Goal: Task Accomplishment & Management: Manage account settings

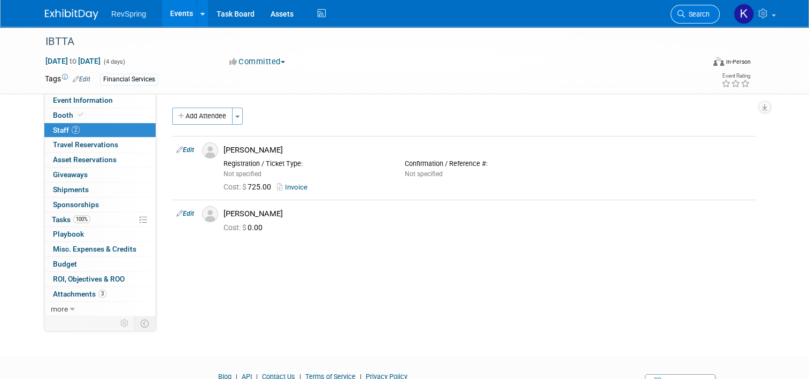
click at [694, 20] on link "Search" at bounding box center [695, 14] width 49 height 19
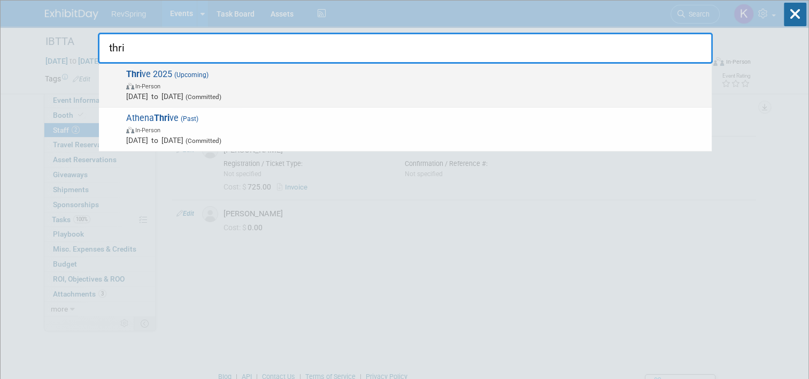
type input "thri"
click at [404, 93] on span "Nov 3, 2025 to Nov 5, 2025 (Committed)" at bounding box center [416, 96] width 581 height 11
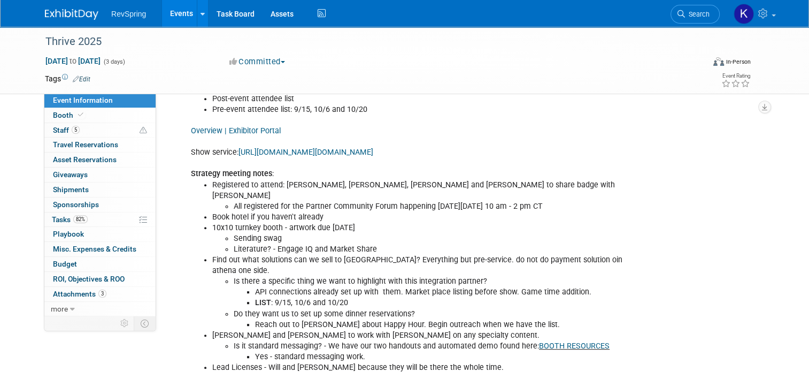
scroll to position [461, 0]
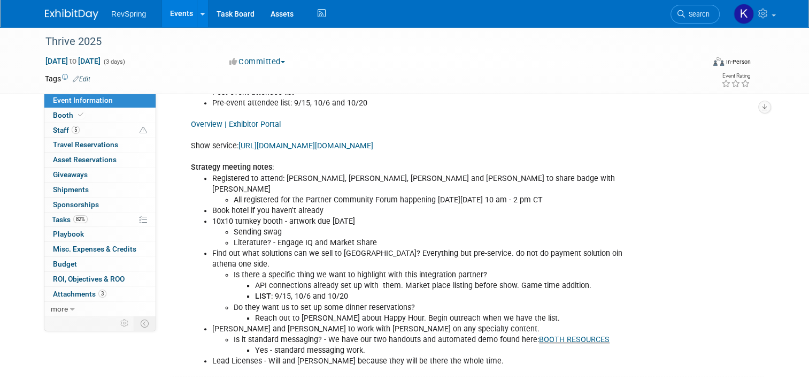
click at [175, 17] on link "Events" at bounding box center [181, 13] width 39 height 27
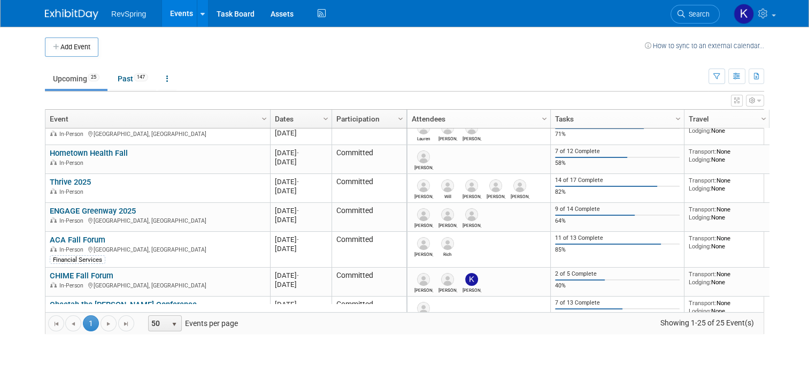
scroll to position [308, 0]
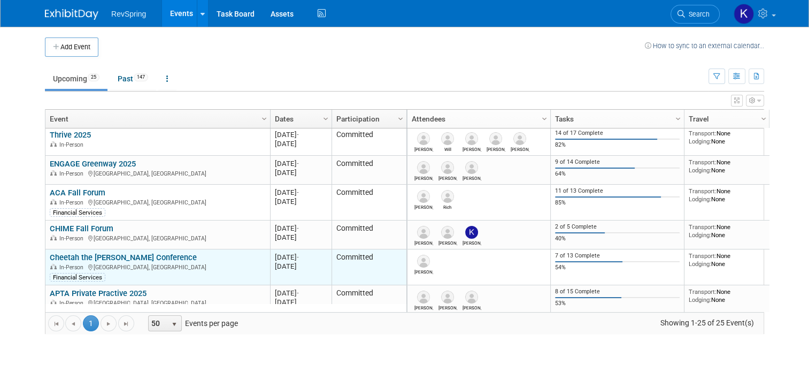
click at [127, 256] on link "Cheetah the HUNT Conference" at bounding box center [123, 258] width 147 height 10
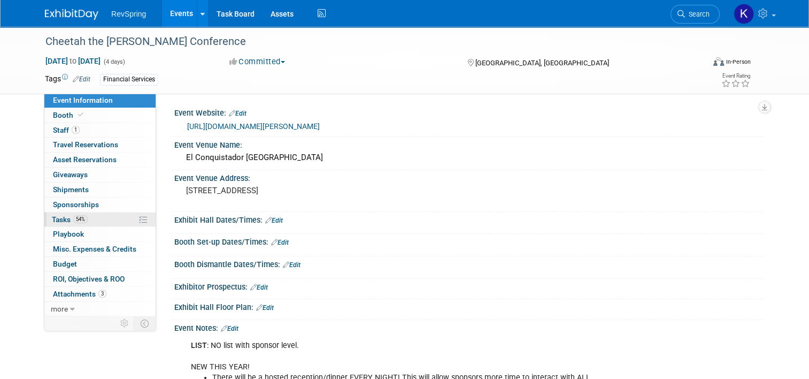
click at [108, 218] on link "54% Tasks 54%" at bounding box center [99, 219] width 111 height 14
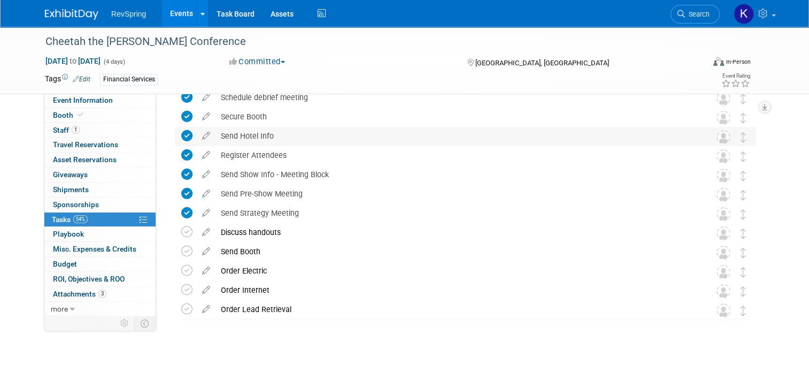
scroll to position [73, 0]
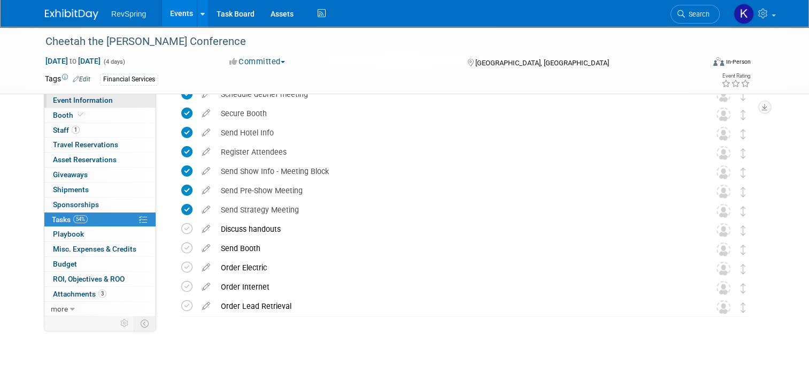
click at [111, 106] on link "Event Information" at bounding box center [99, 100] width 111 height 14
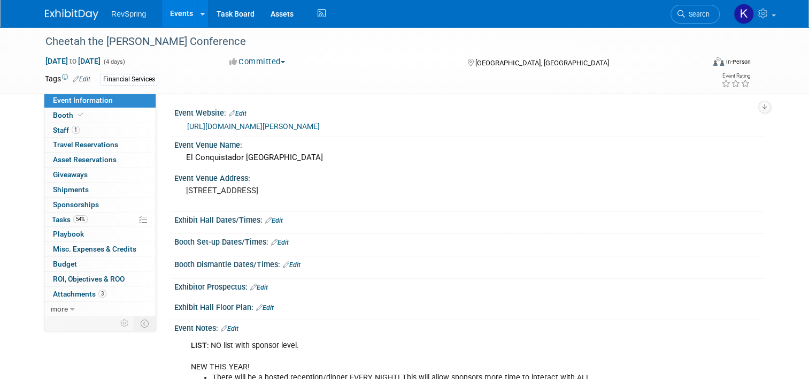
scroll to position [173, 0]
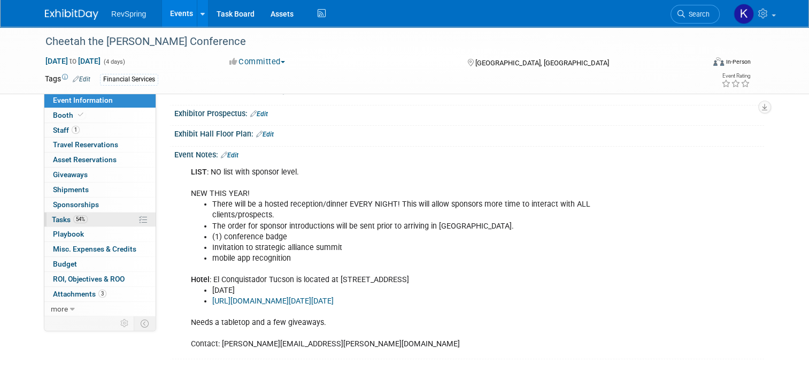
click at [100, 216] on link "54% Tasks 54%" at bounding box center [99, 219] width 111 height 14
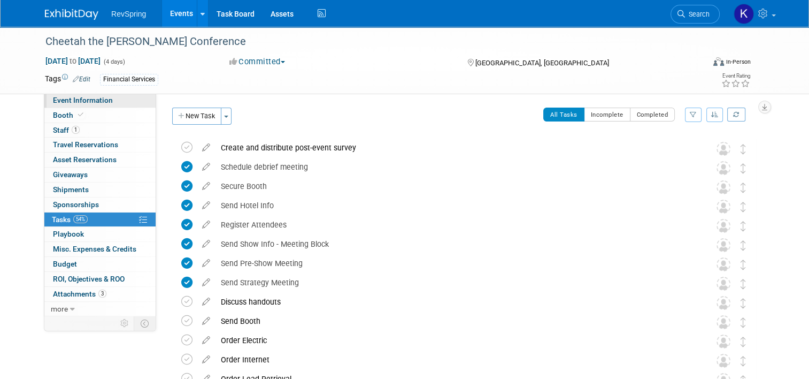
click at [80, 101] on span "Event Information" at bounding box center [83, 100] width 60 height 9
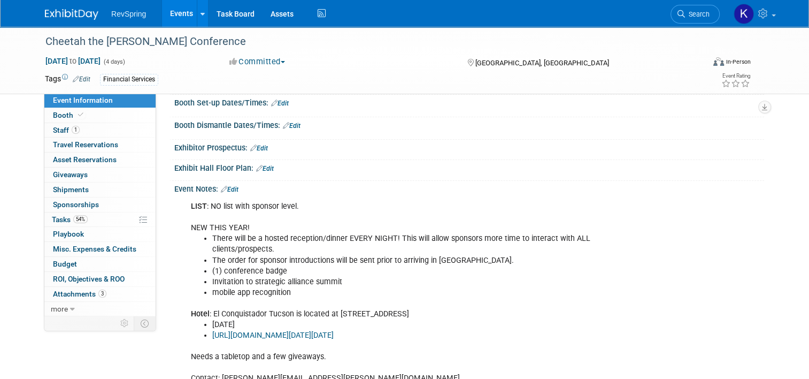
scroll to position [173, 0]
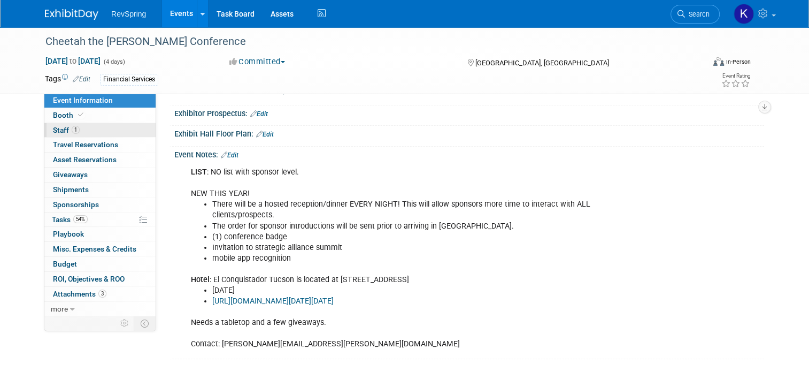
click at [96, 128] on link "1 Staff 1" at bounding box center [99, 130] width 111 height 14
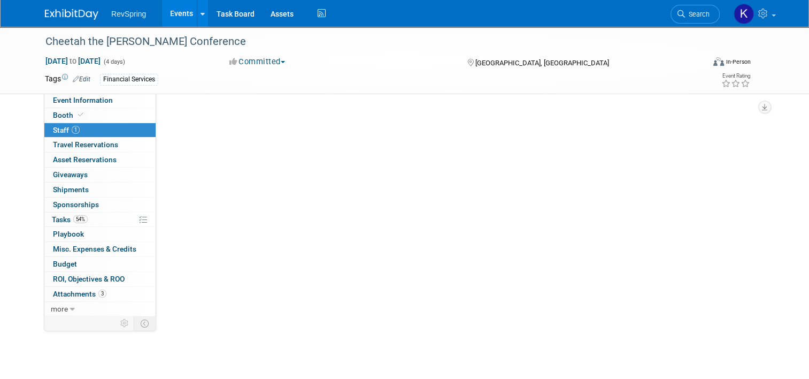
scroll to position [0, 0]
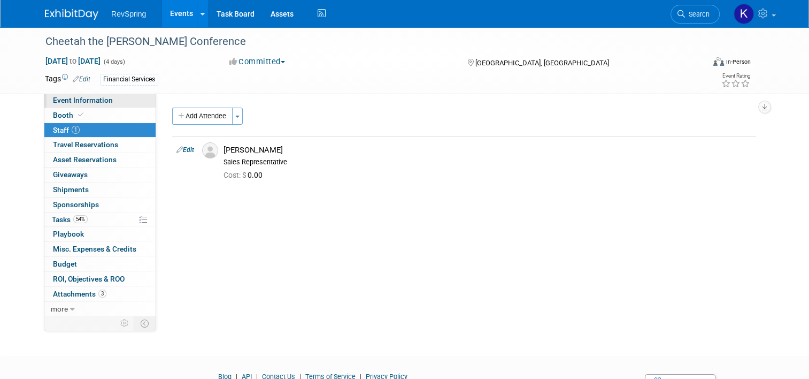
click at [96, 102] on span "Event Information" at bounding box center [83, 100] width 60 height 9
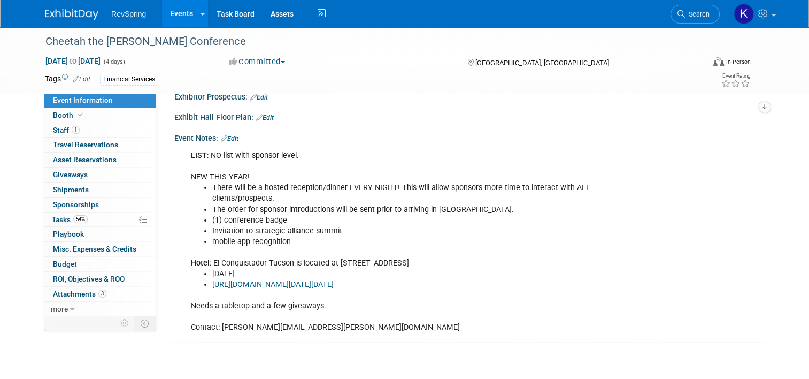
scroll to position [189, 0]
click at [704, 15] on span "Search" at bounding box center [697, 14] width 25 height 8
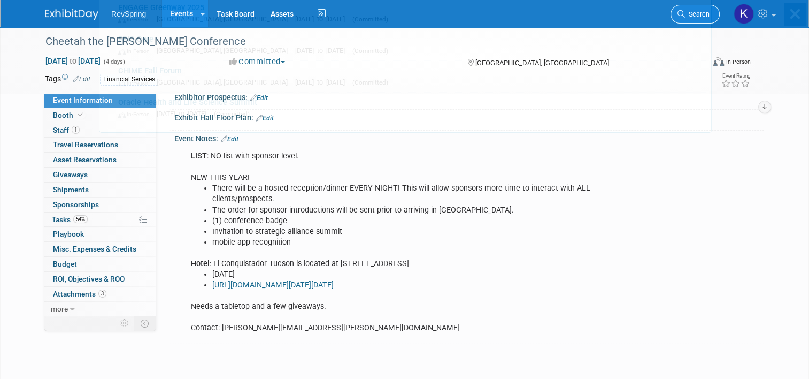
scroll to position [0, 0]
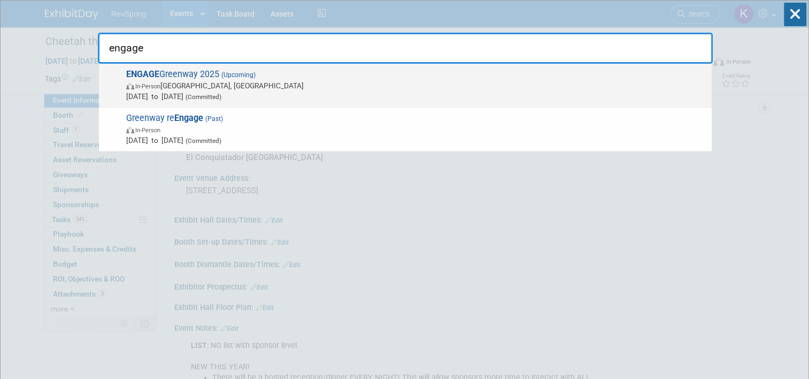
type input "engage"
click at [617, 88] on span "In-Person Tampa, FL" at bounding box center [416, 85] width 581 height 11
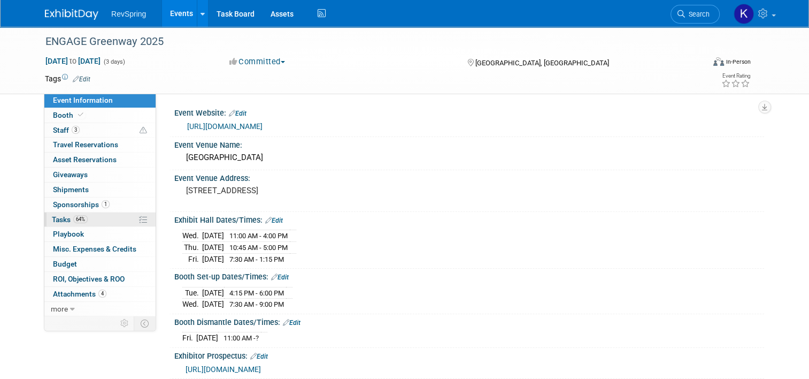
click at [111, 220] on link "64% Tasks 64%" at bounding box center [99, 219] width 111 height 14
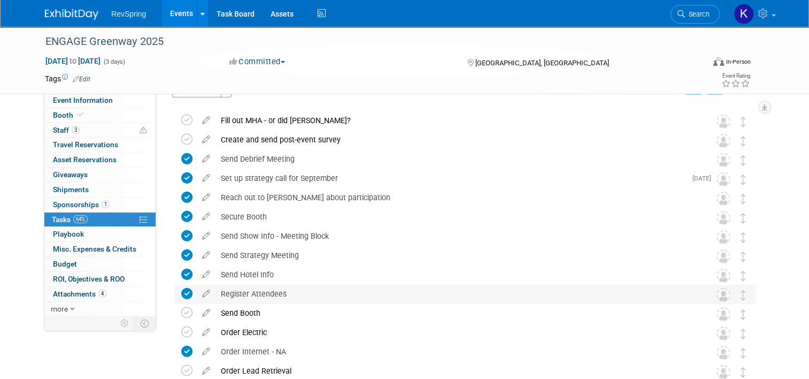
scroll to position [62, 0]
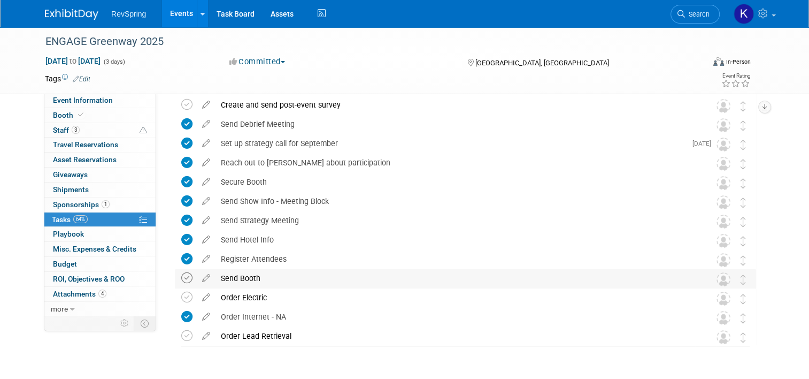
click at [181, 279] on icon at bounding box center [186, 277] width 11 height 11
click at [103, 100] on span "Event Information" at bounding box center [83, 100] width 60 height 9
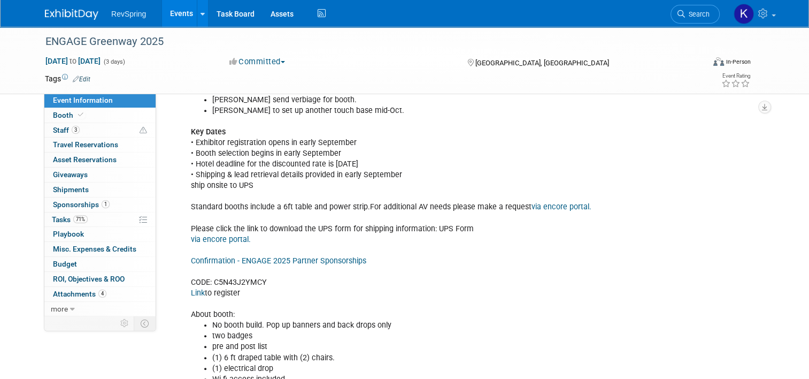
scroll to position [500, 0]
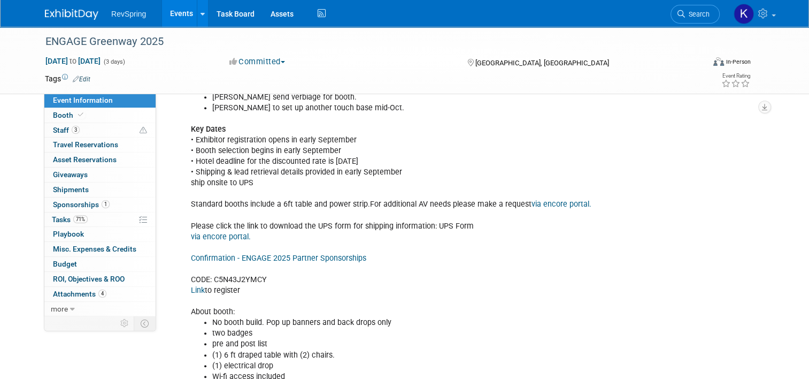
click at [232, 235] on link "via encore portal." at bounding box center [221, 236] width 60 height 9
click at [220, 232] on link "via encore portal." at bounding box center [221, 236] width 60 height 9
click at [698, 10] on link "Search" at bounding box center [695, 14] width 49 height 19
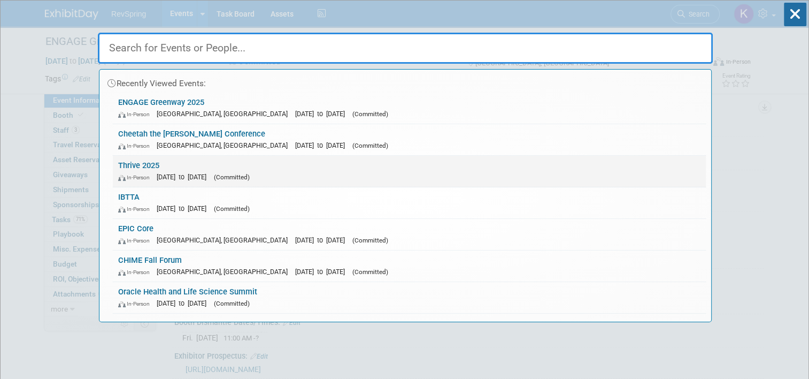
click at [543, 168] on link "Thrive 2025 In-Person Nov 3, 2025 to Nov 5, 2025 (Committed)" at bounding box center [409, 171] width 593 height 31
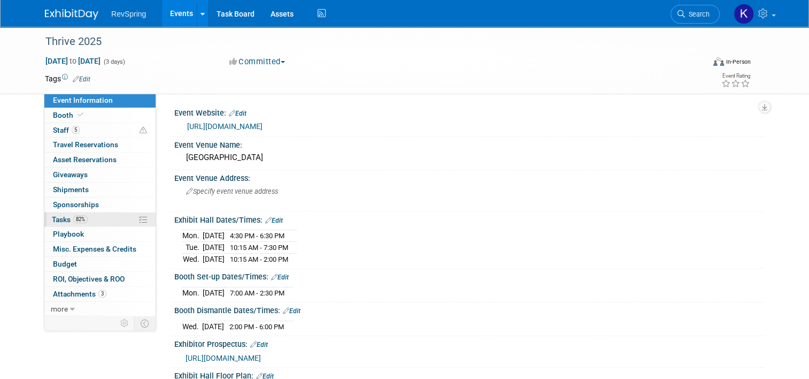
click at [93, 220] on link "82% Tasks 82%" at bounding box center [99, 219] width 111 height 14
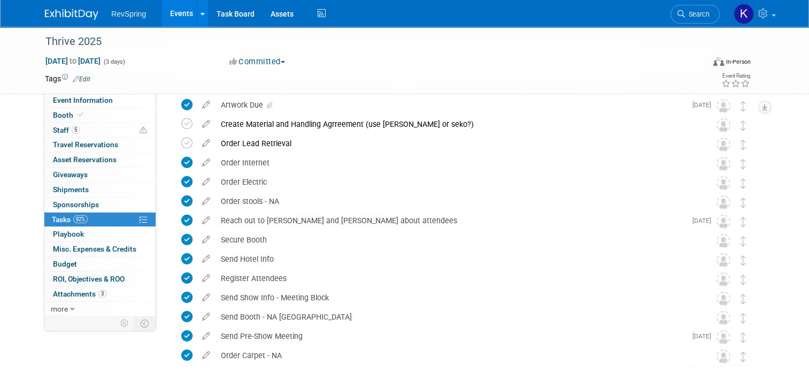
scroll to position [102, 0]
click at [181, 143] on icon at bounding box center [186, 141] width 11 height 11
click at [696, 16] on span "Search" at bounding box center [697, 14] width 25 height 8
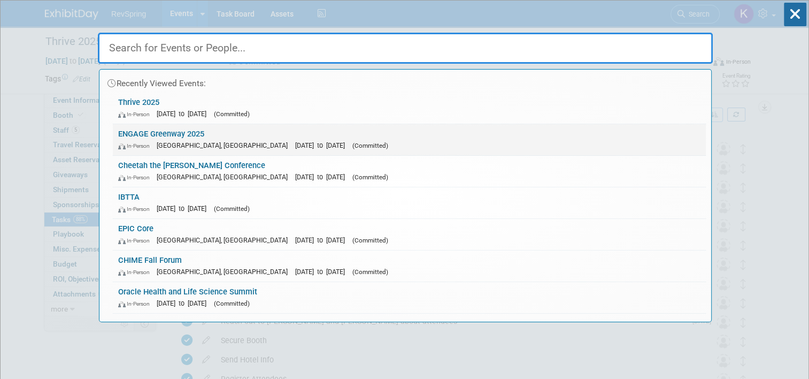
click at [562, 138] on link "ENGAGE Greenway 2025 In-Person [GEOGRAPHIC_DATA], [GEOGRAPHIC_DATA] [DATE] to […" at bounding box center [409, 139] width 593 height 31
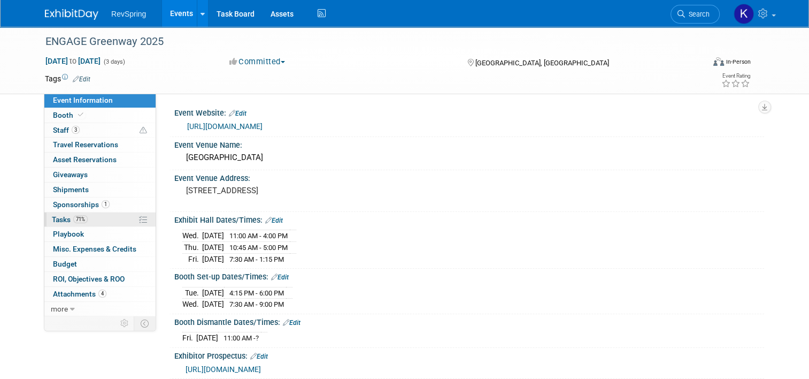
click at [103, 214] on link "71% Tasks 71%" at bounding box center [99, 219] width 111 height 14
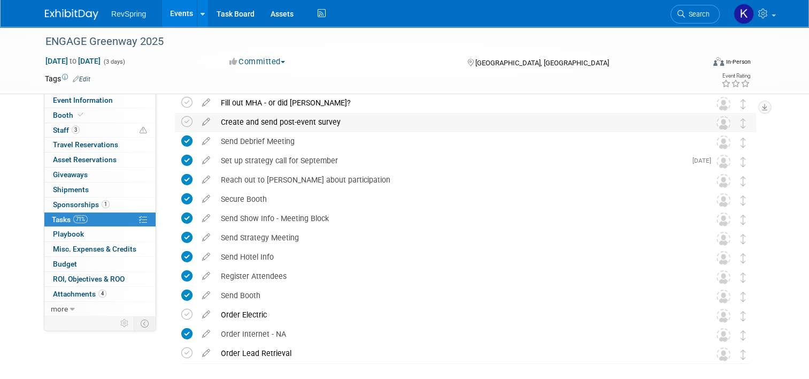
scroll to position [75, 0]
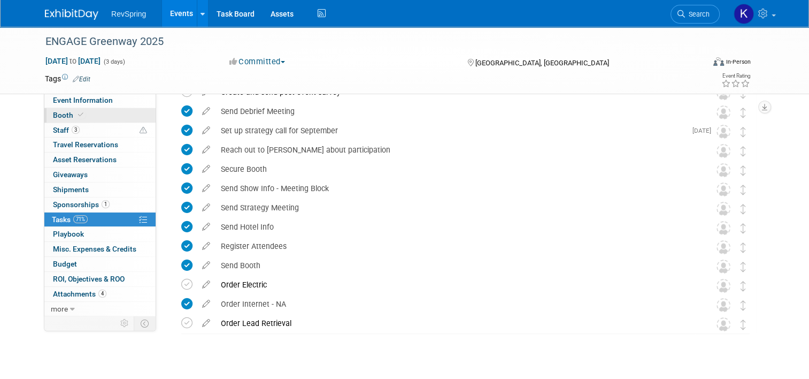
click at [98, 116] on link "Booth" at bounding box center [99, 115] width 111 height 14
